Goal: Find contact information: Find contact information

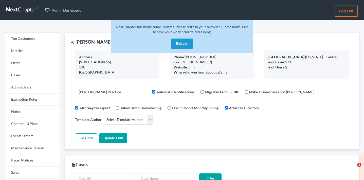
select select
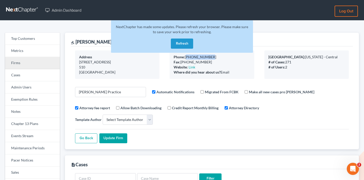
click at [43, 63] on link "Firms" at bounding box center [32, 63] width 55 height 12
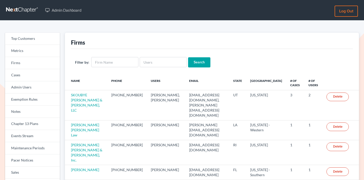
click at [153, 55] on div "Filter by: Search" at bounding box center [212, 62] width 282 height 27
click at [151, 62] on input "text" at bounding box center [163, 62] width 47 height 10
paste input "amber@geiblaw.com"
type input "amber@geiblaw.com"
click at [200, 63] on input "Search" at bounding box center [199, 62] width 22 height 10
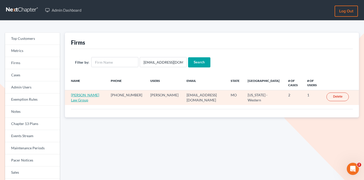
click at [86, 93] on link "Geib Law Group" at bounding box center [85, 97] width 28 height 9
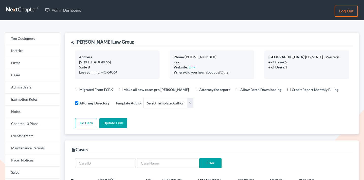
select select
click at [20, 68] on link "Firms" at bounding box center [32, 63] width 55 height 12
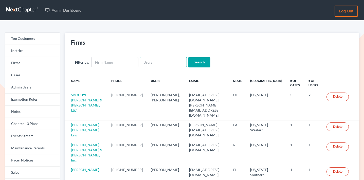
click at [154, 66] on input "text" at bounding box center [163, 62] width 47 height 10
paste input "sarah@careylawbg.com"
type input "sarah@careylawbg.com"
click at [194, 62] on input "Search" at bounding box center [199, 62] width 22 height 10
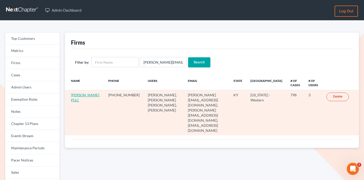
click at [72, 98] on link "[PERSON_NAME], PLLC" at bounding box center [85, 97] width 29 height 9
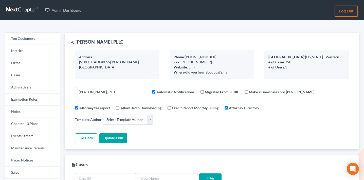
select select
drag, startPoint x: 216, startPoint y: 57, endPoint x: 186, endPoint y: 57, distance: 29.7
click at [186, 57] on div "Phone: (270) 938-0100" at bounding box center [212, 57] width 76 height 5
copy div "(270) 938-0100"
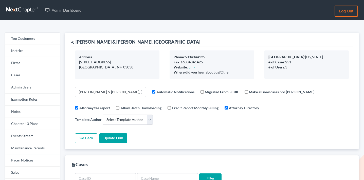
select select
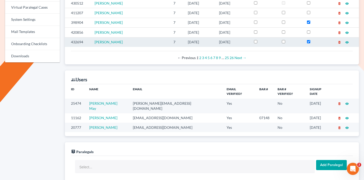
scroll to position [252, 0]
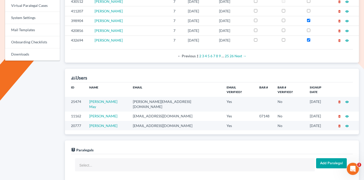
click at [151, 97] on td "[PERSON_NAME][EMAIL_ADDRESS][DOMAIN_NAME]" at bounding box center [176, 104] width 94 height 14
click at [151, 97] on td "candace@germainelaw.com" at bounding box center [176, 104] width 94 height 14
copy td "candace@germainelaw.com"
click at [148, 112] on td "phil@germainelaw.com" at bounding box center [176, 116] width 94 height 9
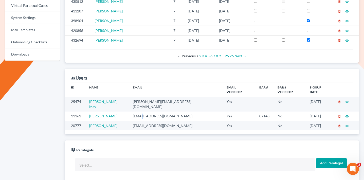
click at [148, 112] on td "phil@germainelaw.com" at bounding box center [176, 116] width 94 height 9
copy td "phil@germainelaw.com"
click at [153, 121] on td "meaghan@germainelaw.com" at bounding box center [176, 125] width 94 height 9
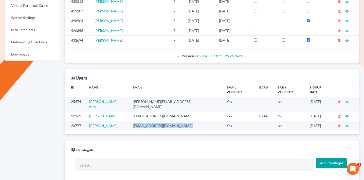
click at [153, 121] on td "meaghan@germainelaw.com" at bounding box center [176, 125] width 94 height 9
copy td "meaghan@germainelaw.com"
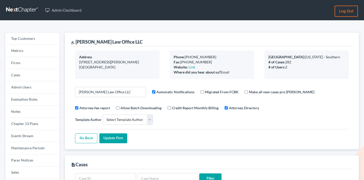
select select
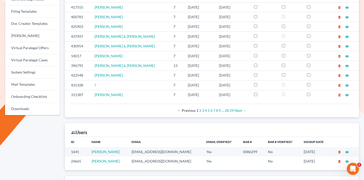
scroll to position [208, 0]
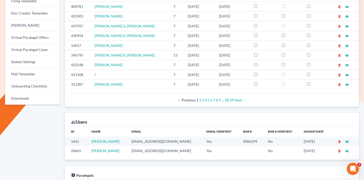
click at [141, 137] on td "cstewartlegal@gmail.com" at bounding box center [165, 141] width 75 height 9
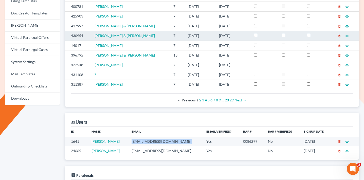
copy td "cstewartlegal@gmail.com"
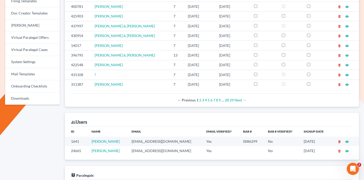
click at [134, 146] on td "shamilton@cstewartlegal.com" at bounding box center [165, 150] width 75 height 9
copy td "shamilton@cstewartlegal.com"
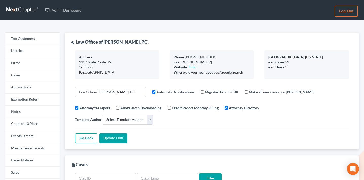
select select
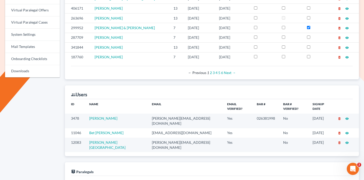
scroll to position [241, 0]
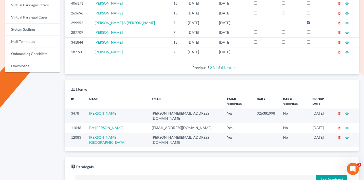
click at [148, 109] on td "[PERSON_NAME][EMAIL_ADDRESS][DOMAIN_NAME]" at bounding box center [186, 116] width 76 height 14
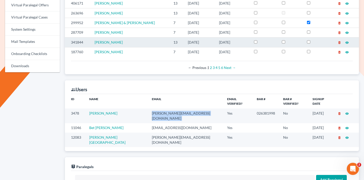
copy td "[PERSON_NAME][EMAIL_ADDRESS][DOMAIN_NAME]"
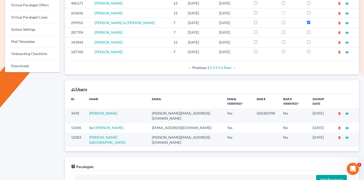
click at [149, 123] on td "[EMAIL_ADDRESS][DOMAIN_NAME]" at bounding box center [186, 127] width 76 height 9
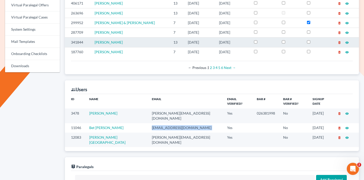
copy td "[EMAIL_ADDRESS][DOMAIN_NAME]"
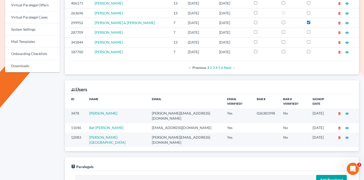
click at [148, 133] on td "[PERSON_NAME][EMAIL_ADDRESS][DOMAIN_NAME]" at bounding box center [186, 140] width 76 height 14
click at [148, 133] on td "ciara@lwlpc.com" at bounding box center [186, 140] width 76 height 14
copy td "ciara@lwlpc.com"
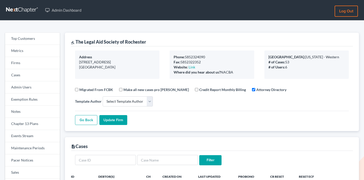
select select
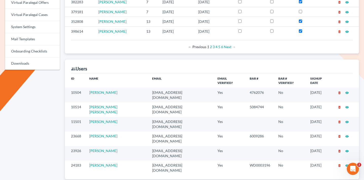
scroll to position [243, 0]
drag, startPoint x: 121, startPoint y: 90, endPoint x: 104, endPoint y: 89, distance: 16.5
click at [104, 89] on td "Mark Muoio" at bounding box center [116, 95] width 63 height 14
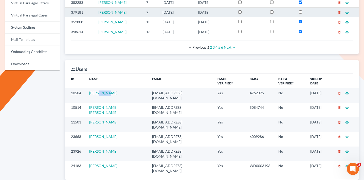
copy link "Muoio"
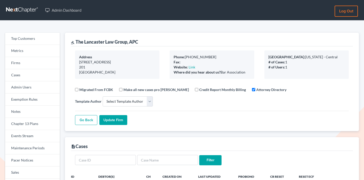
select select
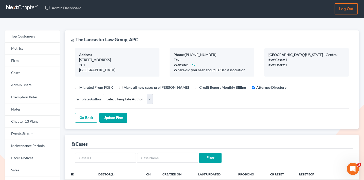
scroll to position [90, 0]
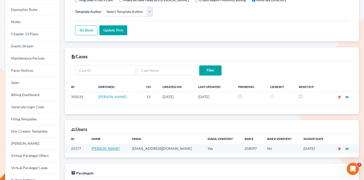
drag, startPoint x: 120, startPoint y: 149, endPoint x: 104, endPoint y: 149, distance: 16.0
click at [104, 149] on td "Donald Lancaster" at bounding box center [108, 148] width 41 height 9
copy link "Lancaster"
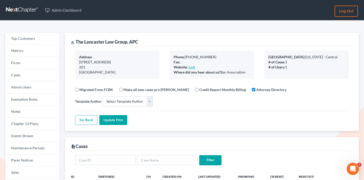
click at [192, 68] on link "Link" at bounding box center [192, 67] width 7 height 4
select select
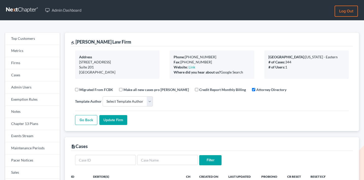
select select
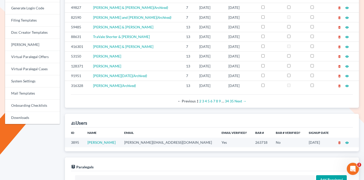
scroll to position [190, 0]
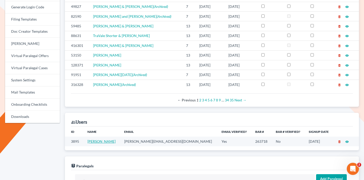
drag, startPoint x: 117, startPoint y: 142, endPoint x: 103, endPoint y: 141, distance: 13.7
click at [103, 141] on td "[PERSON_NAME]" at bounding box center [101, 141] width 37 height 9
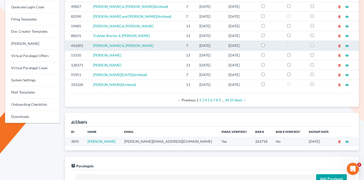
copy link "[PERSON_NAME]"
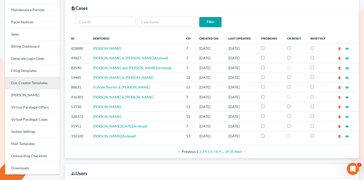
scroll to position [0, 0]
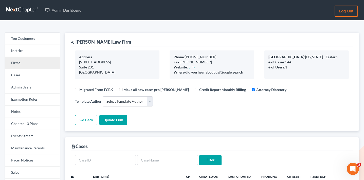
click at [23, 62] on link "Firms" at bounding box center [32, 63] width 55 height 12
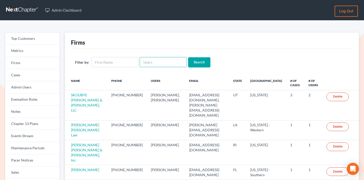
click at [148, 59] on input "text" at bounding box center [163, 62] width 47 height 10
paste input "[EMAIL_ADDRESS][DOMAIN_NAME]"
type input "[EMAIL_ADDRESS][DOMAIN_NAME]"
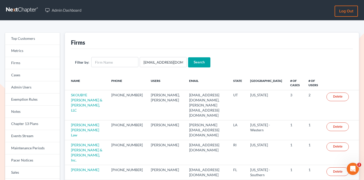
click at [200, 56] on div "Filter by: carlajsingleton@gmail.com Search" at bounding box center [212, 62] width 282 height 27
click at [200, 59] on input "Search" at bounding box center [199, 62] width 22 height 10
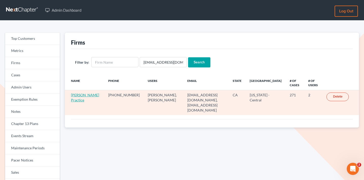
click at [80, 95] on link "Douglas Law Practice" at bounding box center [85, 97] width 28 height 9
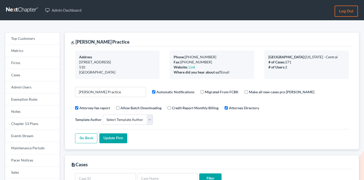
select select
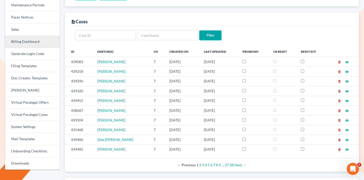
click at [34, 40] on link "Billing Dashboard" at bounding box center [32, 42] width 55 height 12
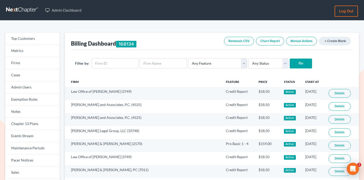
click at [119, 69] on form "Filter by: Any Feature Start Plus Plan Pro Plus Plan Whoa Plan Credit Report Cr…" at bounding box center [212, 63] width 274 height 10
click at [125, 65] on input "text" at bounding box center [114, 63] width 47 height 10
paste input "3331"
type input "3331"
click at [298, 64] on input "Go" at bounding box center [301, 64] width 22 height 10
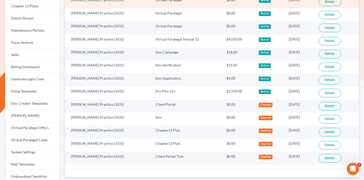
scroll to position [158, 0]
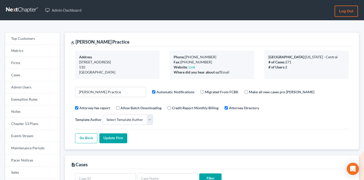
select select
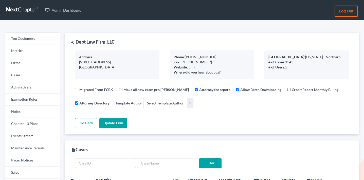
select select
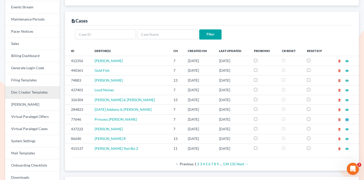
scroll to position [109, 0]
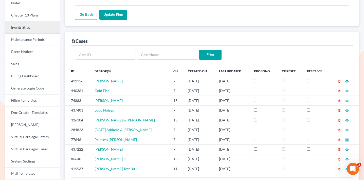
click at [30, 31] on link "Events Stream" at bounding box center [32, 28] width 55 height 12
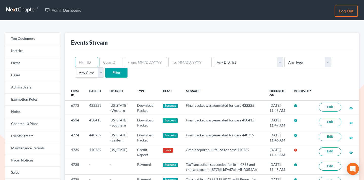
click at [84, 63] on input "text" at bounding box center [86, 62] width 23 height 10
paste input "437840"
type input "437840"
click at [110, 62] on input "text" at bounding box center [110, 62] width 23 height 10
paste input "437840"
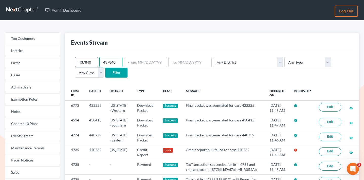
type input "437840"
click at [90, 61] on input "437840" at bounding box center [86, 62] width 23 height 10
click at [105, 68] on input "Filter" at bounding box center [116, 73] width 22 height 10
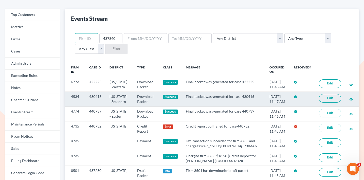
scroll to position [24, 0]
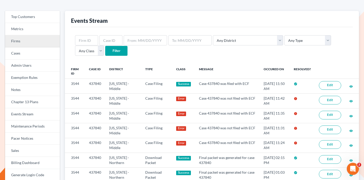
click at [49, 42] on link "Firms" at bounding box center [32, 41] width 55 height 12
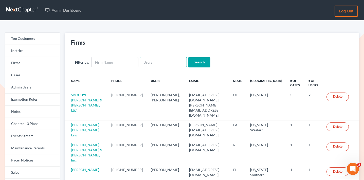
click at [140, 64] on input "text" at bounding box center [163, 62] width 47 height 10
paste input "[PERSON_NAME][EMAIL_ADDRESS][DOMAIN_NAME]"
type input "[PERSON_NAME][EMAIL_ADDRESS][DOMAIN_NAME]"
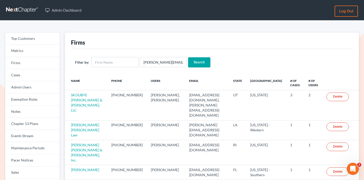
click at [204, 62] on input "Search" at bounding box center [199, 62] width 22 height 10
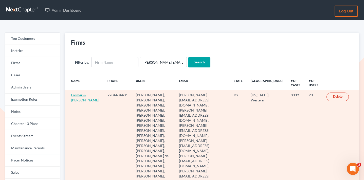
click at [78, 96] on link "Farmer & [PERSON_NAME]" at bounding box center [85, 97] width 28 height 9
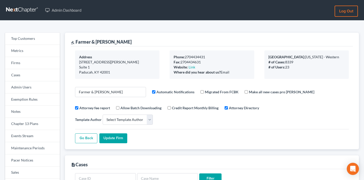
select select
